Goal: Check status: Check status

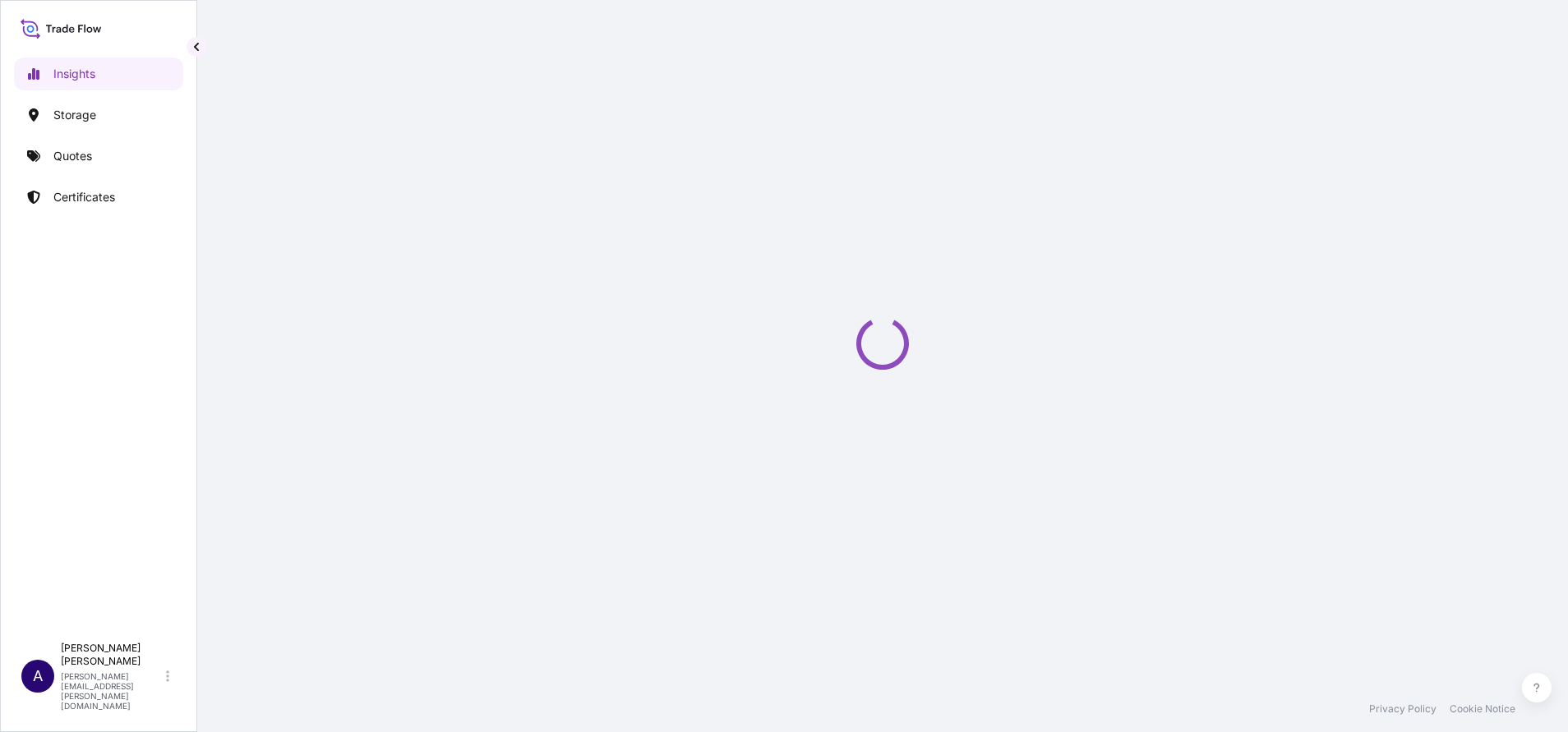
select select "2025"
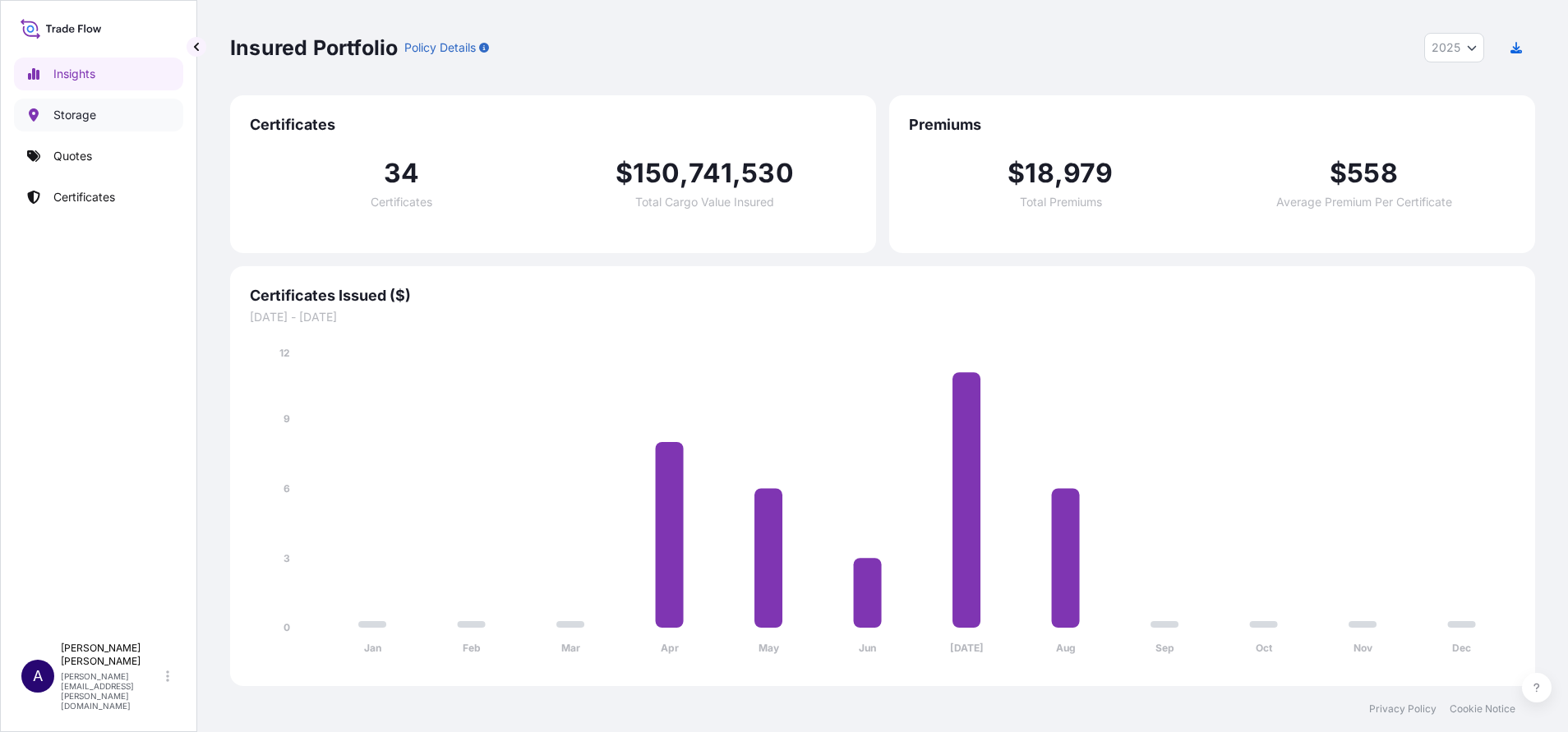
click at [83, 109] on p "Storage" at bounding box center [75, 114] width 42 height 16
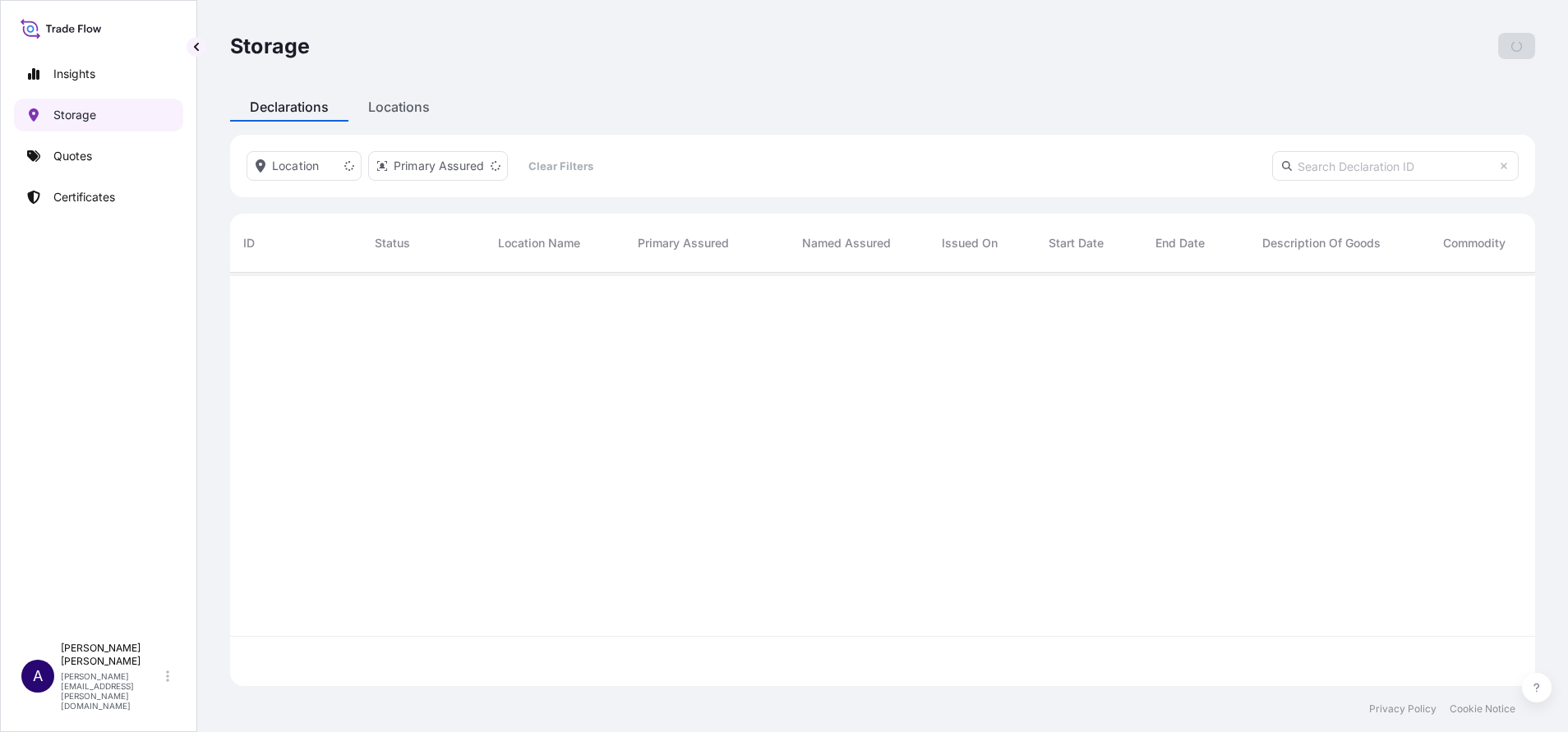
scroll to position [404, 1286]
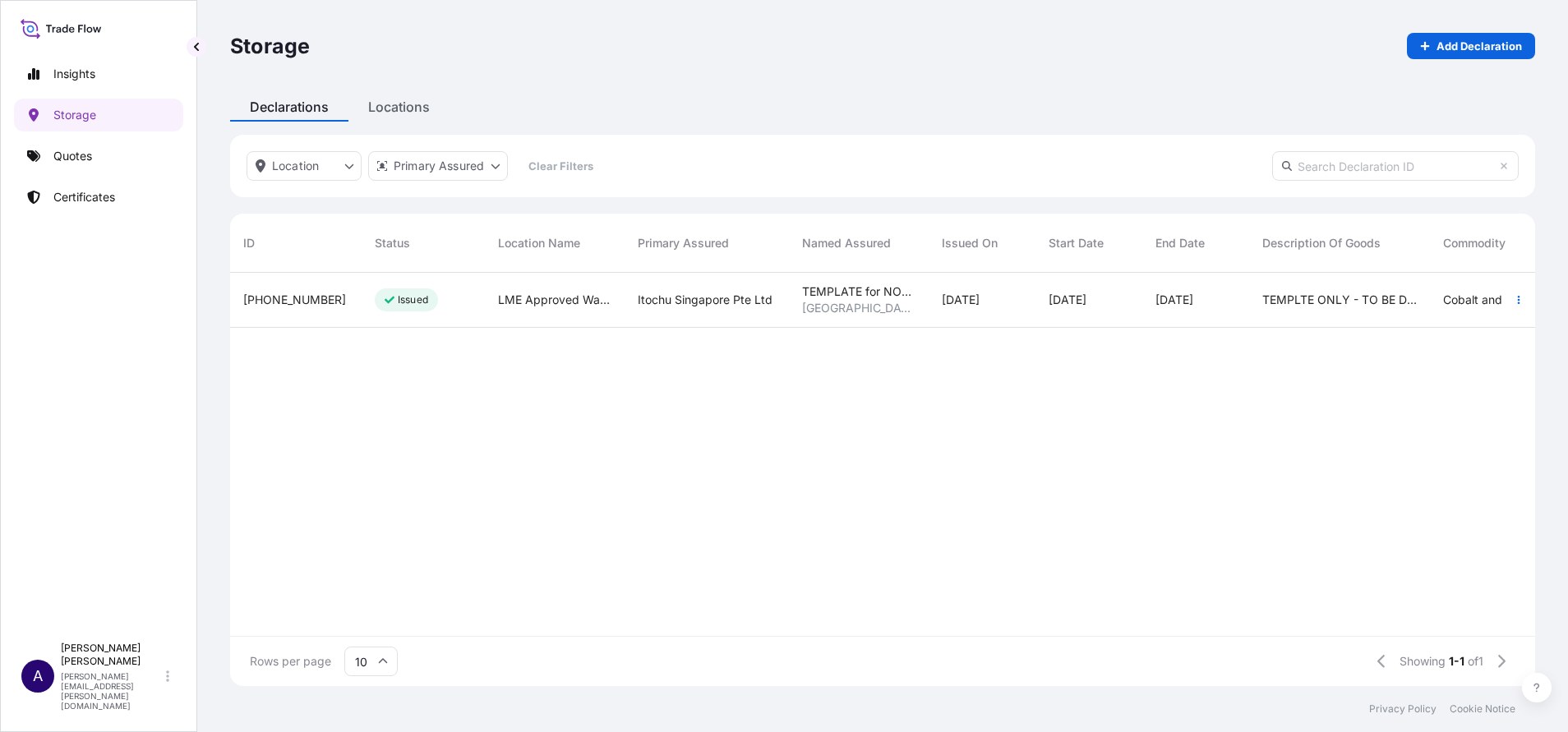
click at [1402, 165] on input "text" at bounding box center [1396, 166] width 247 height 29
paste input "3M220529-2265-1"
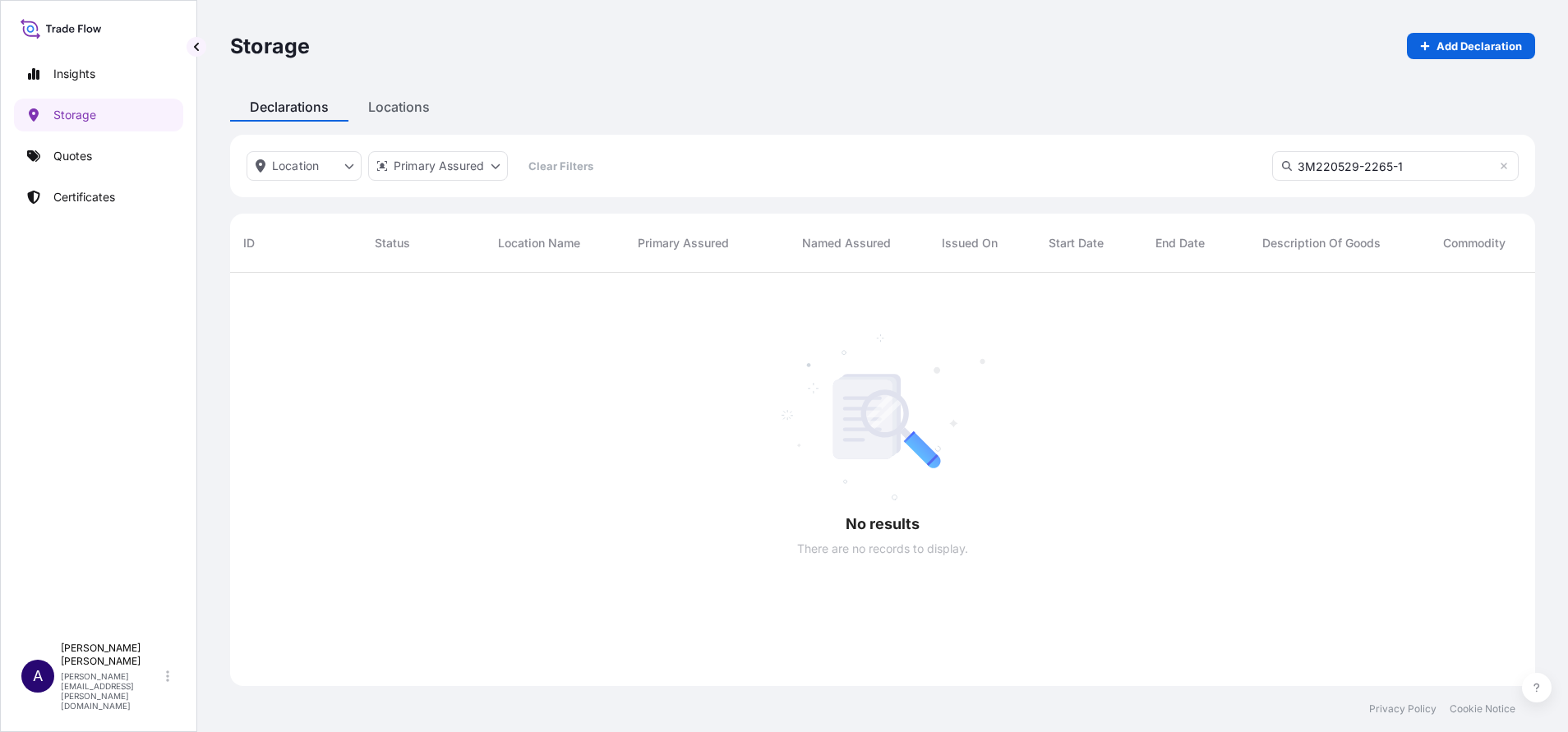
scroll to position [454, 1286]
click at [1312, 165] on input "3M220529-2265-1" at bounding box center [1396, 166] width 247 height 29
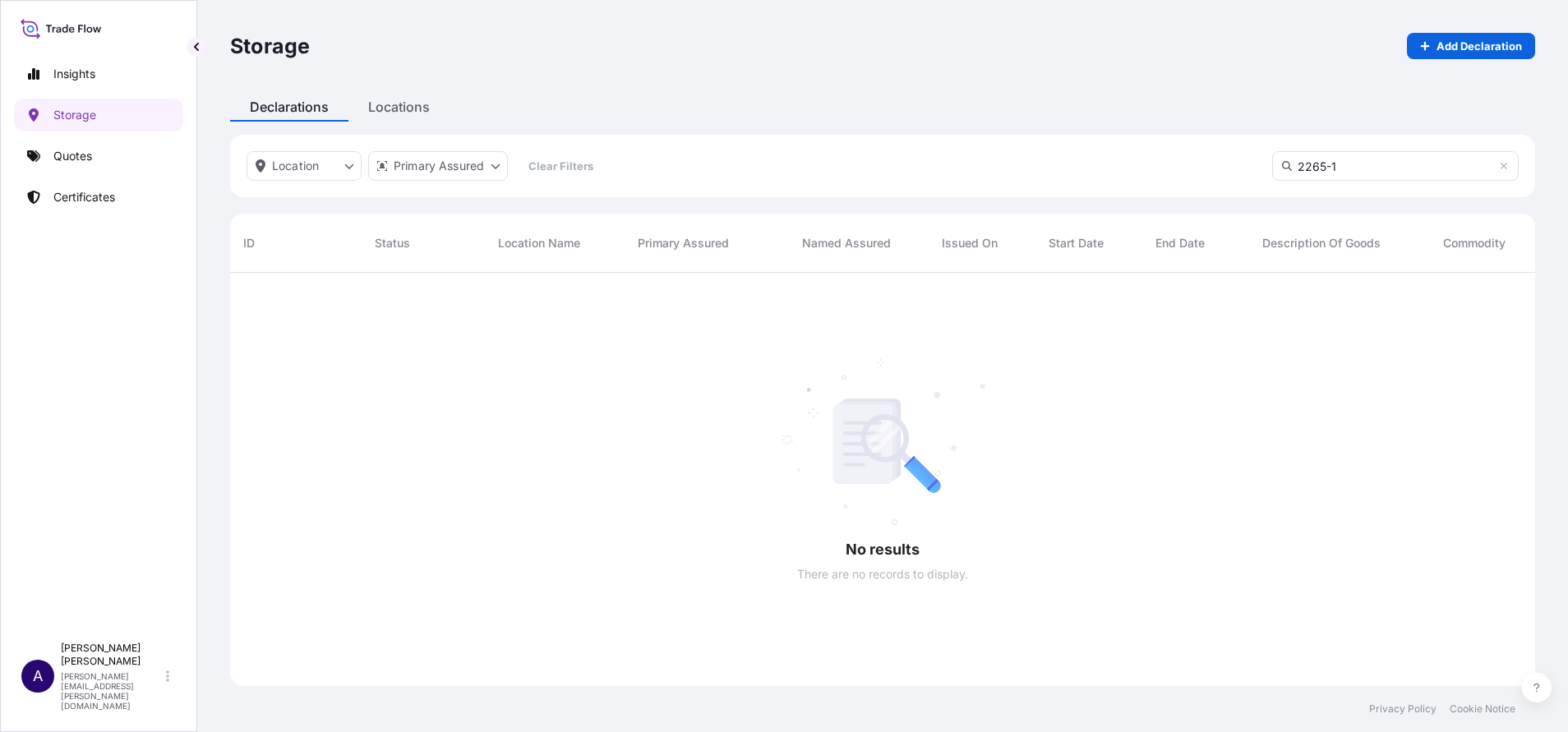
scroll to position [404, 1286]
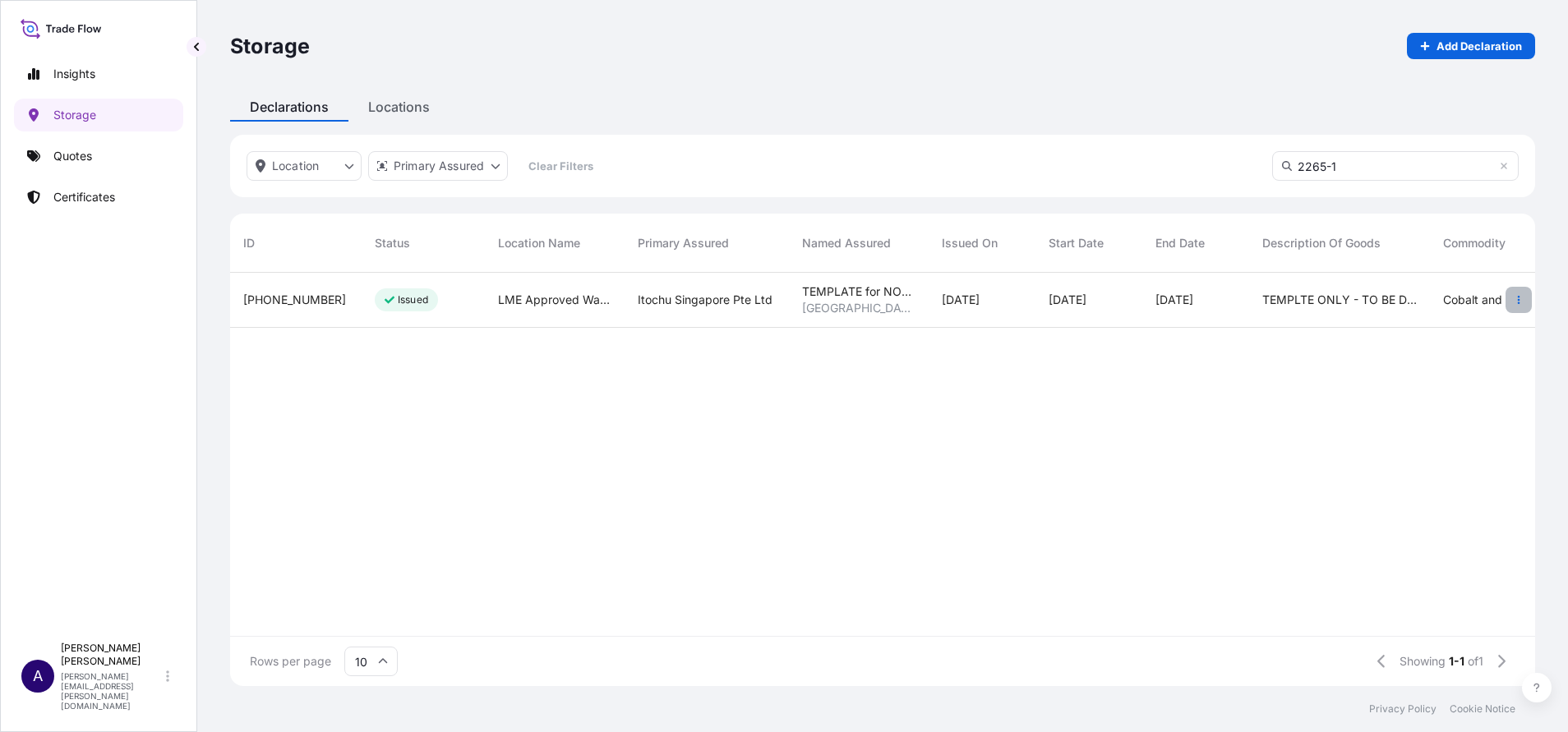
type input "2265-1"
click at [1515, 300] on icon "button" at bounding box center [1519, 300] width 10 height 10
